Goal: Use online tool/utility: Utilize a website feature to perform a specific function

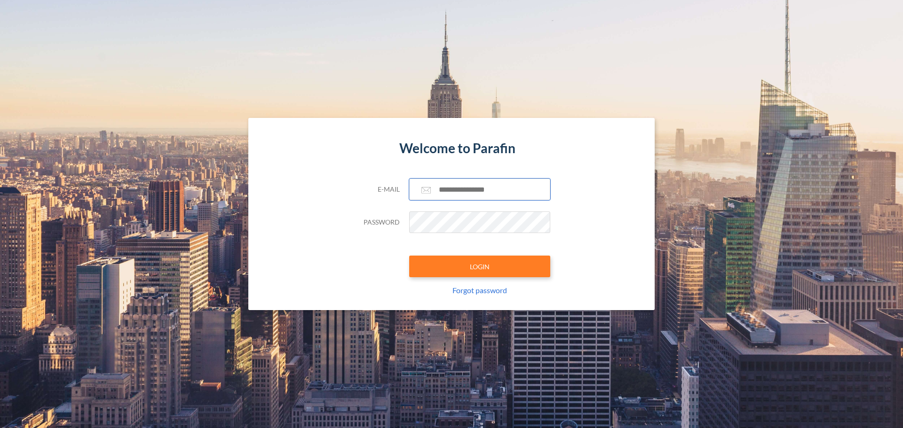
type input "**********"
click at [409, 256] on button "LOGIN" at bounding box center [479, 267] width 141 height 22
type input "**********"
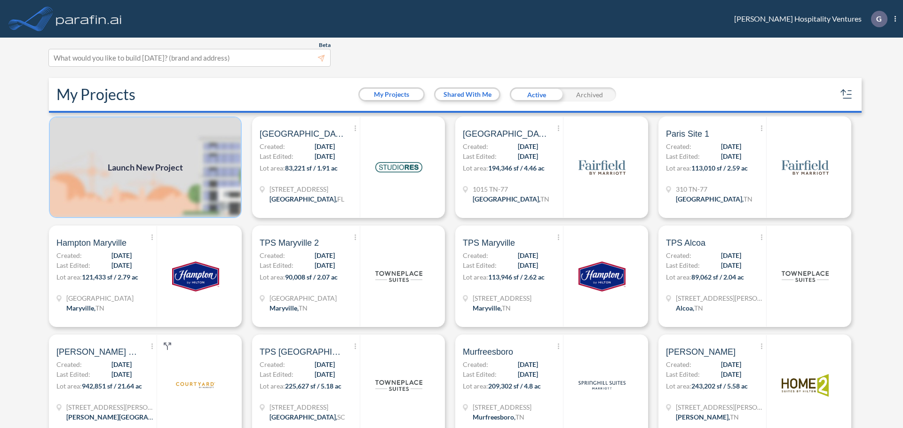
click at [167, 158] on img at bounding box center [145, 168] width 193 height 102
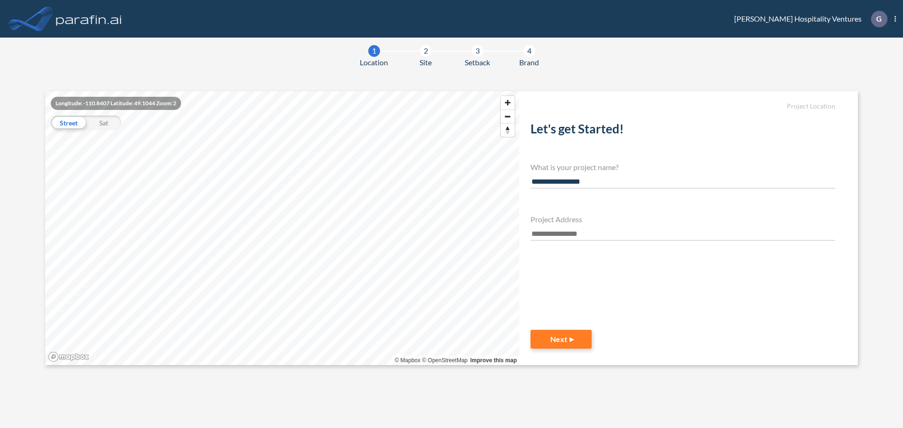
type input "**********"
click at [557, 235] on input "text" at bounding box center [682, 234] width 305 height 13
paste input "**********"
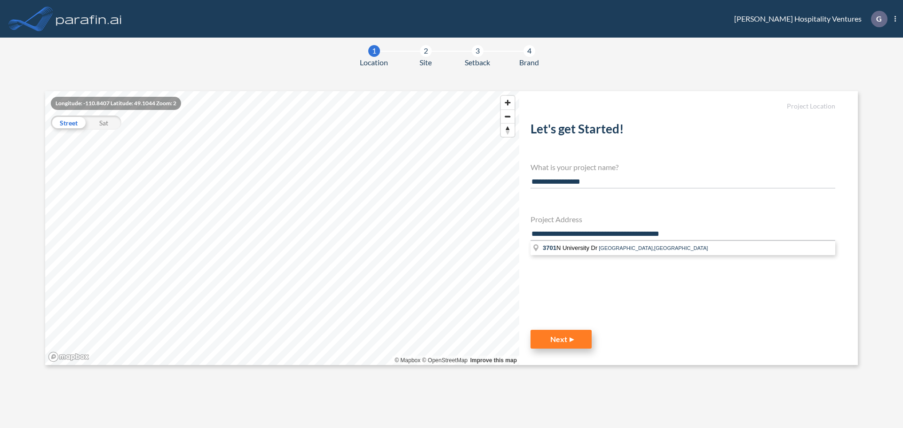
type input "**********"
click at [564, 340] on button "Next" at bounding box center [560, 339] width 61 height 19
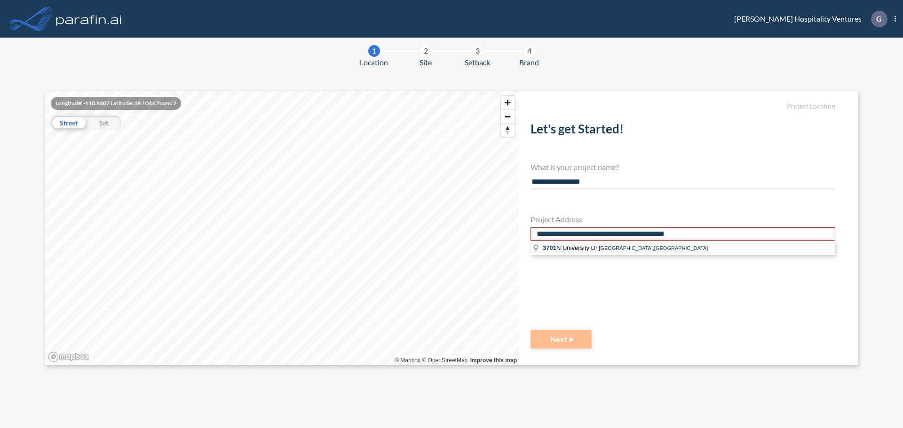
click at [604, 253] on li "3701 N University Dr N University Dr, Coral Springs,FL" at bounding box center [682, 248] width 305 height 14
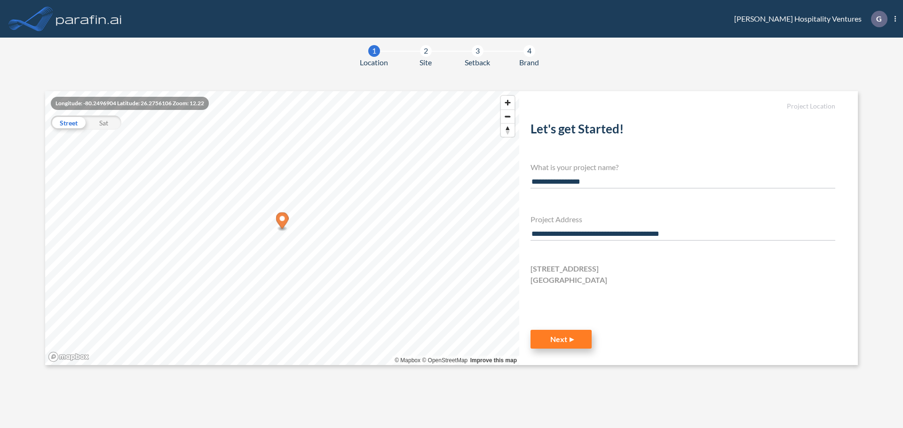
click at [565, 340] on button "Next" at bounding box center [560, 339] width 61 height 19
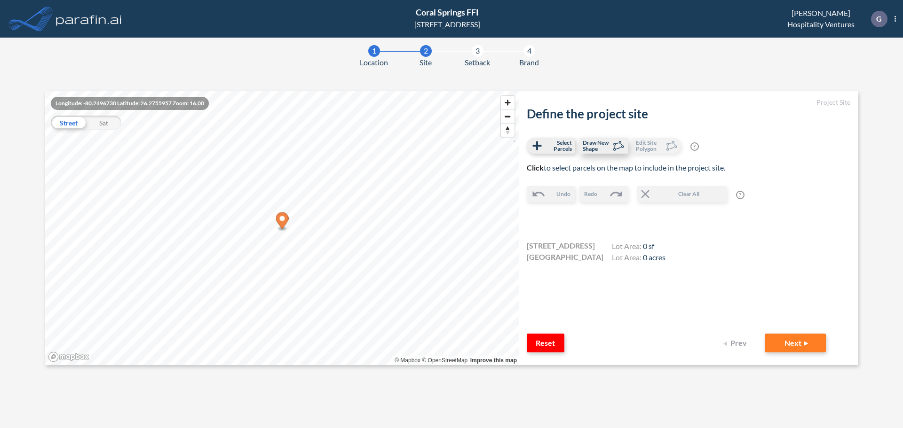
click at [594, 144] on span "Draw New Shape" at bounding box center [597, 146] width 28 height 12
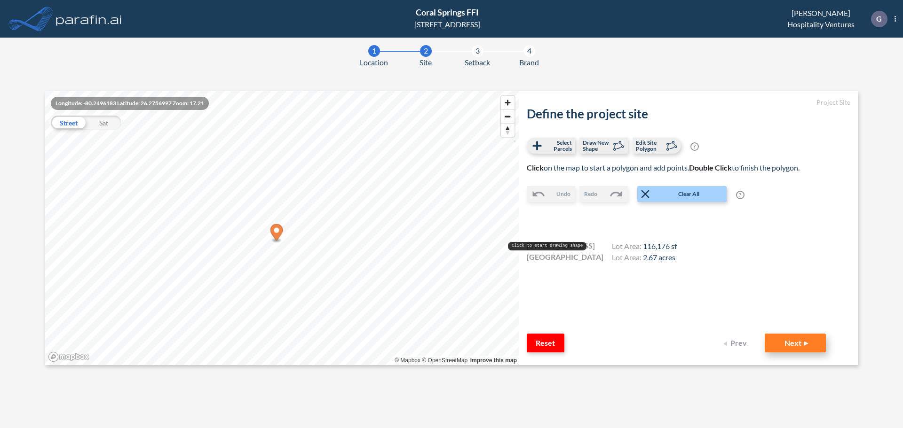
click at [811, 341] on button "Next" at bounding box center [795, 343] width 61 height 19
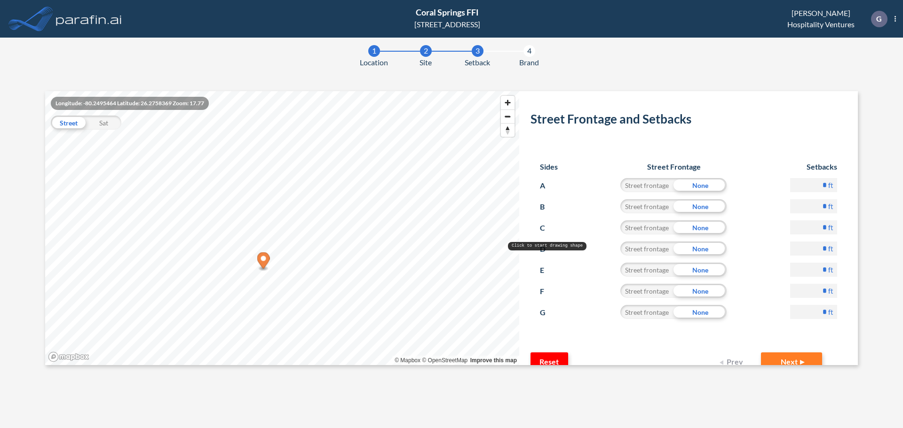
scroll to position [47, 0]
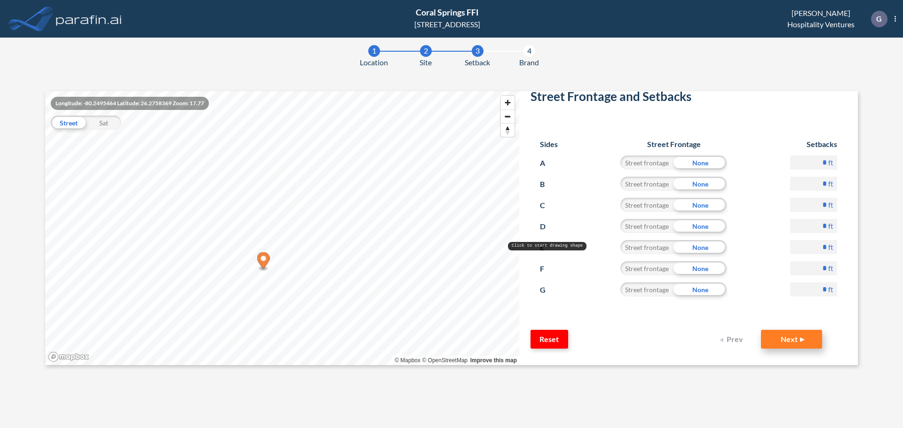
click at [792, 344] on button "Next" at bounding box center [791, 339] width 61 height 19
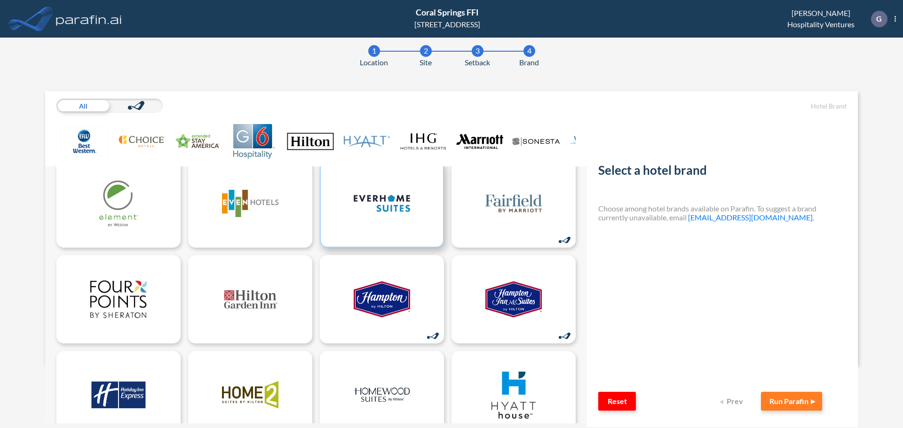
scroll to position [235, 0]
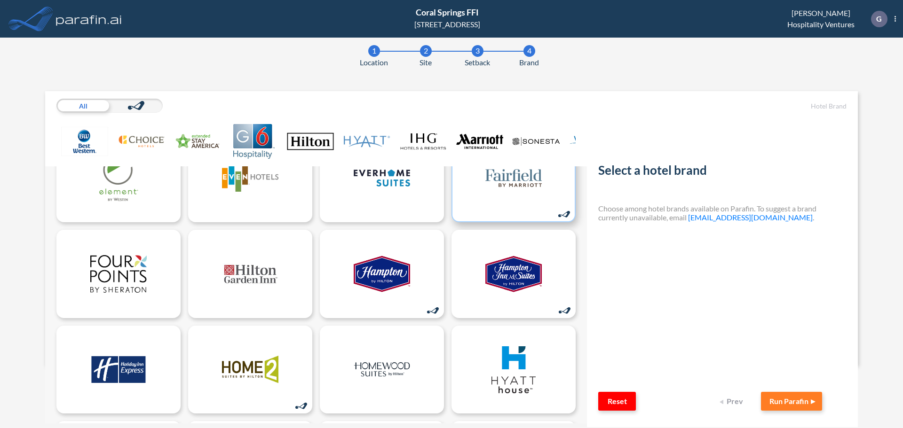
click at [499, 185] on img at bounding box center [513, 178] width 56 height 47
click at [807, 402] on button "Run Parafin" at bounding box center [791, 401] width 61 height 19
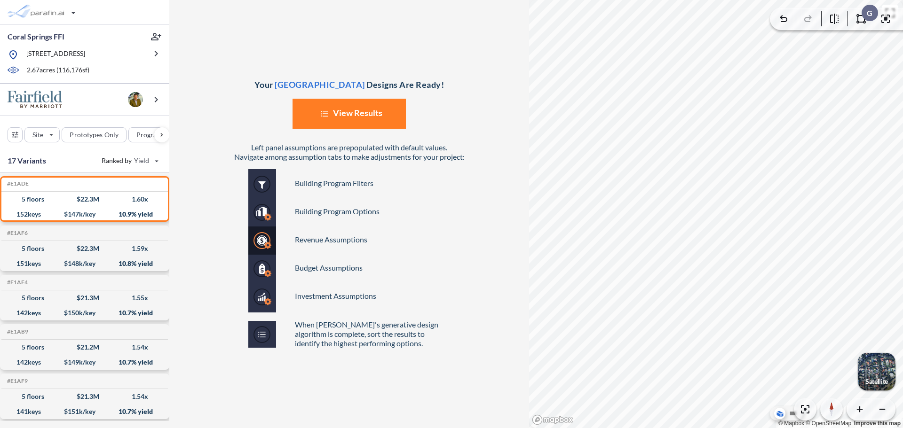
click at [380, 119] on button "List Created with Sketch. View Results" at bounding box center [349, 114] width 113 height 30
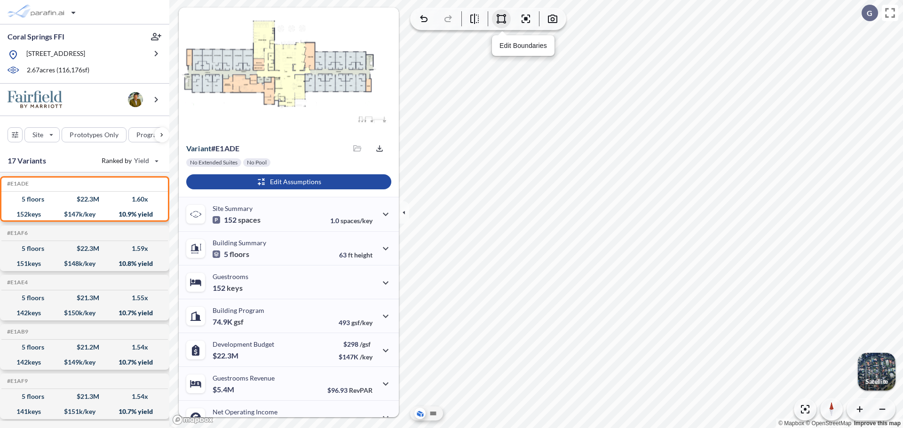
click at [497, 22] on icon "button" at bounding box center [501, 18] width 11 height 11
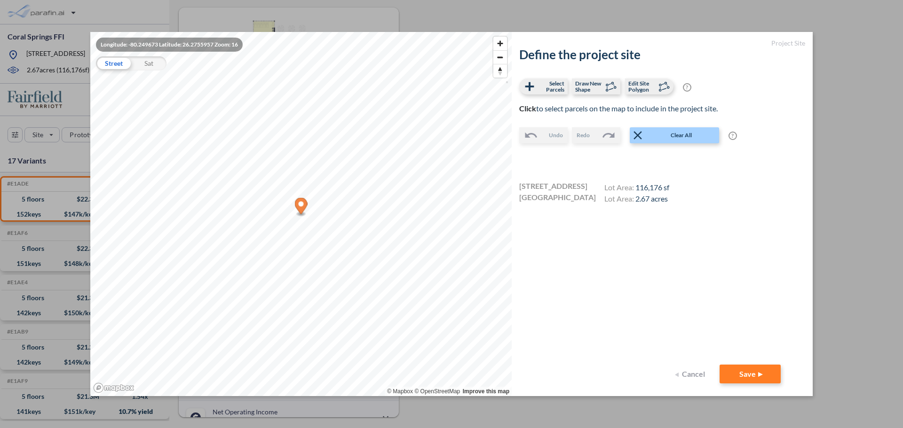
click at [589, 194] on span "Coral Springs FL 33065" at bounding box center [557, 198] width 77 height 11
click at [641, 134] on icon "button" at bounding box center [638, 135] width 14 height 14
click at [585, 198] on span "Coral Springs FL 33065" at bounding box center [557, 198] width 77 height 11
click at [535, 86] on icon at bounding box center [529, 86] width 14 height 14
click at [752, 376] on button "Save" at bounding box center [750, 374] width 61 height 19
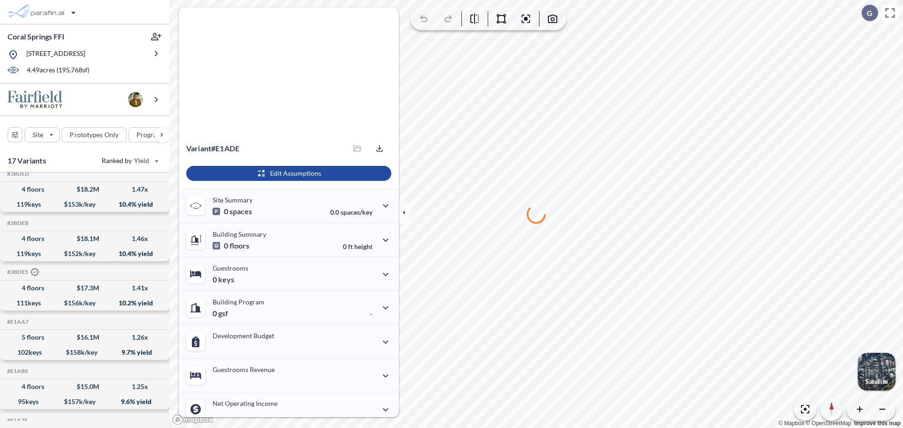
scroll to position [470, 0]
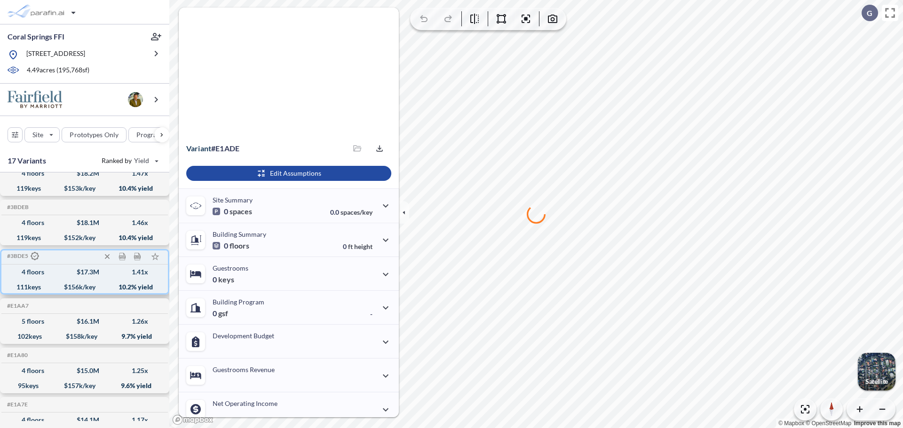
click at [60, 275] on div "4 floors $ 17.3 M 1.41 x" at bounding box center [84, 272] width 159 height 15
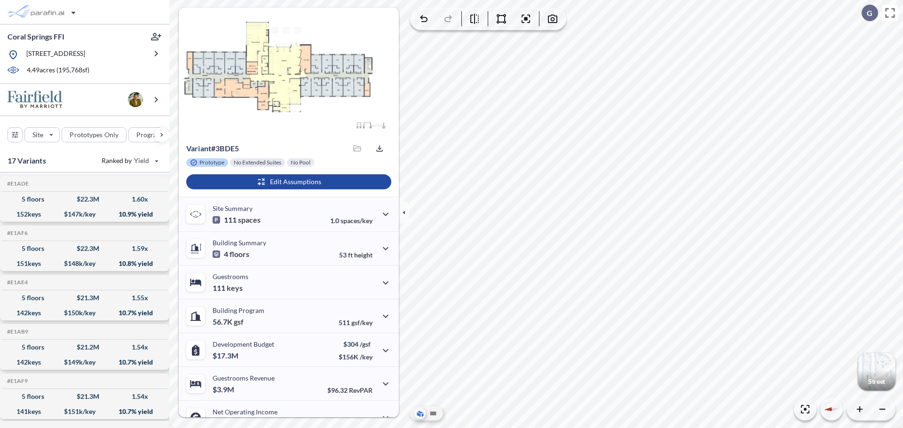
scroll to position [470, 0]
